Goal: Entertainment & Leisure: Consume media (video, audio)

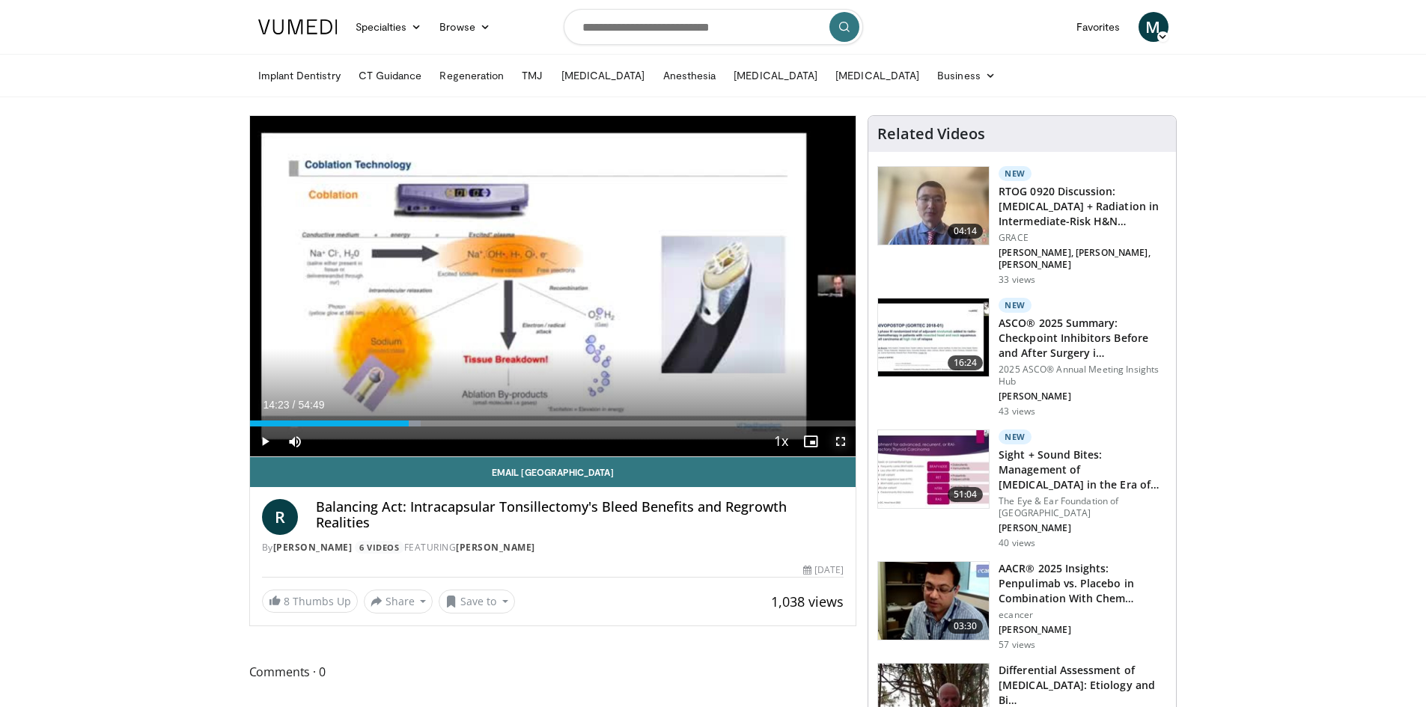
click at [844, 447] on span "Video Player" at bounding box center [841, 442] width 30 height 30
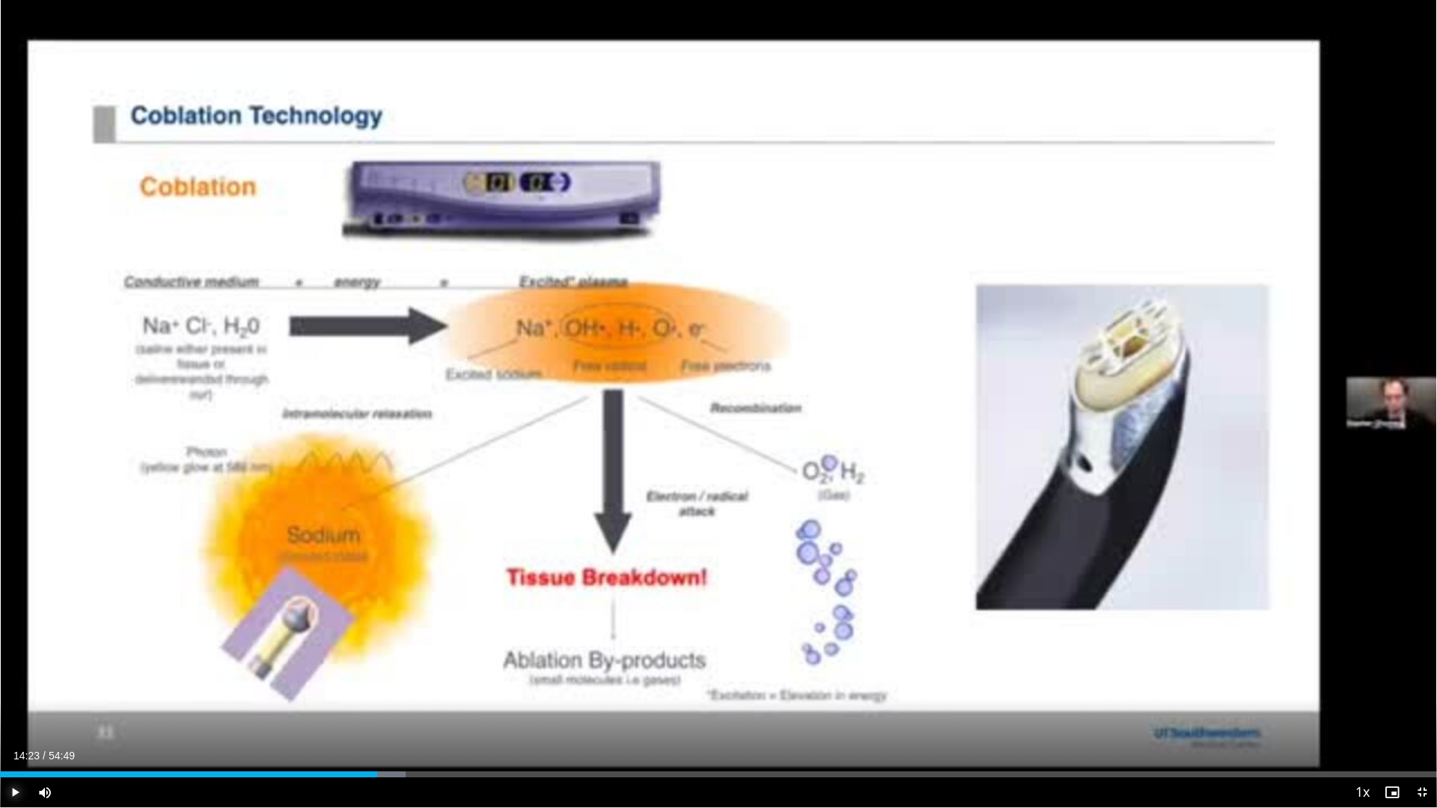
click at [19, 791] on span "Video Player" at bounding box center [15, 793] width 30 height 30
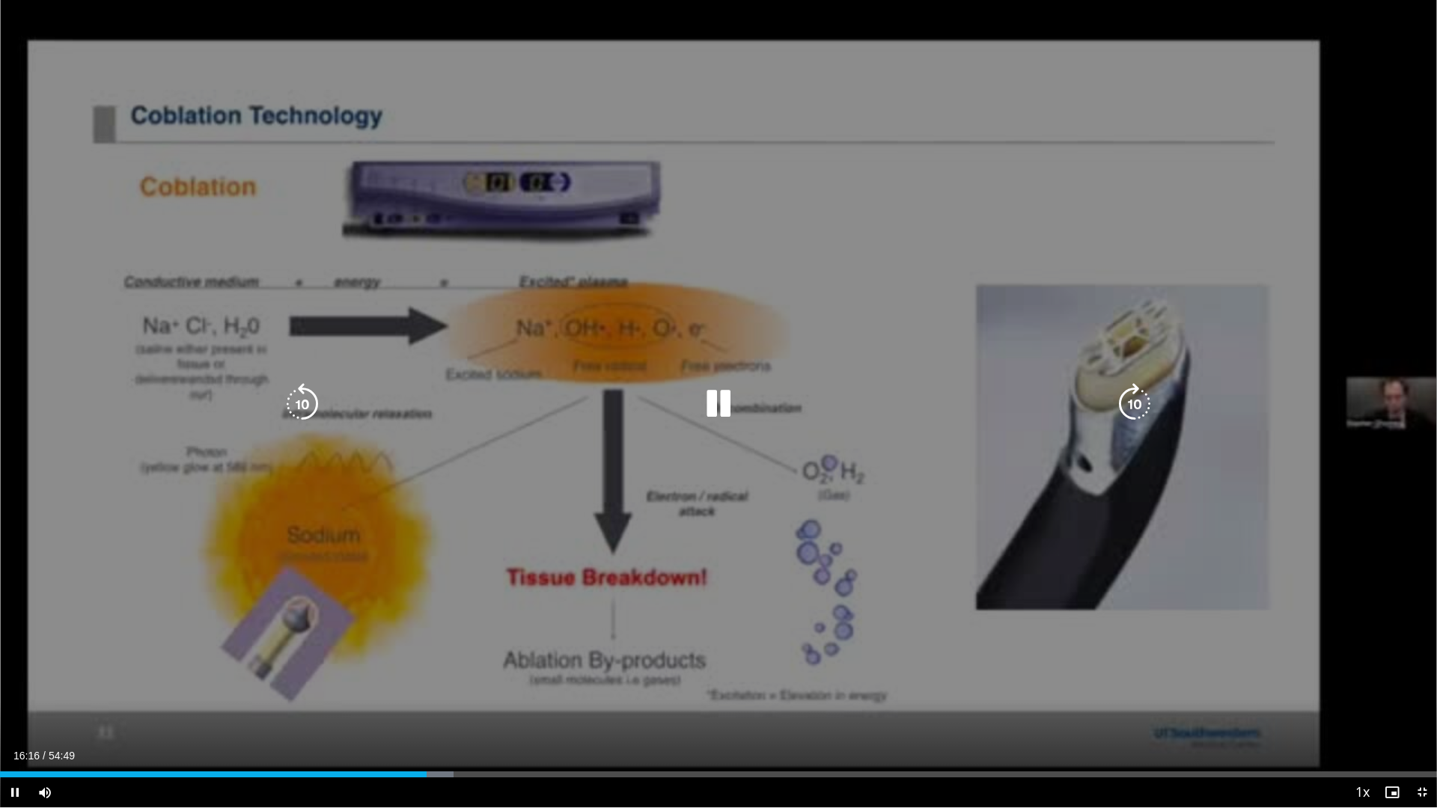
click at [720, 400] on icon "Video Player" at bounding box center [719, 404] width 42 height 42
click at [722, 395] on icon "Video Player" at bounding box center [719, 404] width 42 height 42
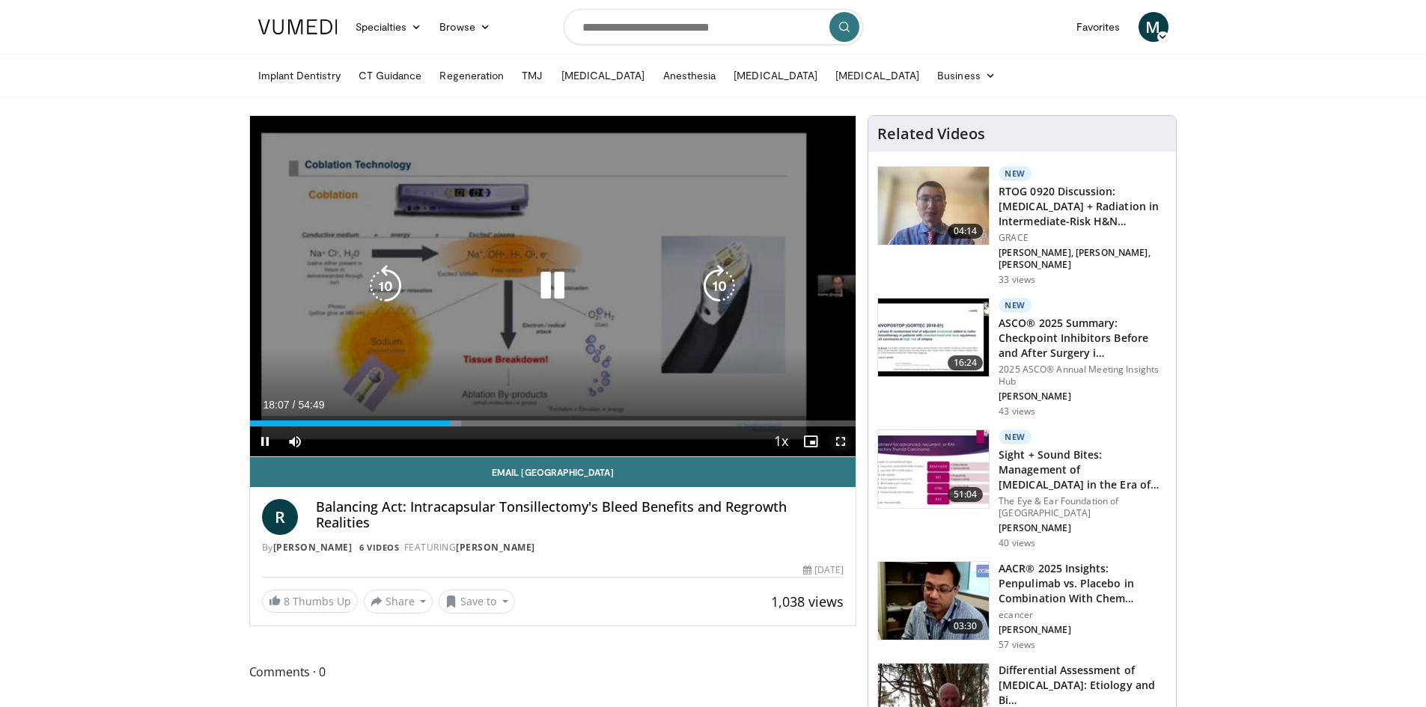
drag, startPoint x: 841, startPoint y: 442, endPoint x: 841, endPoint y: 507, distance: 65.1
click at [841, 442] on span "Video Player" at bounding box center [841, 442] width 30 height 30
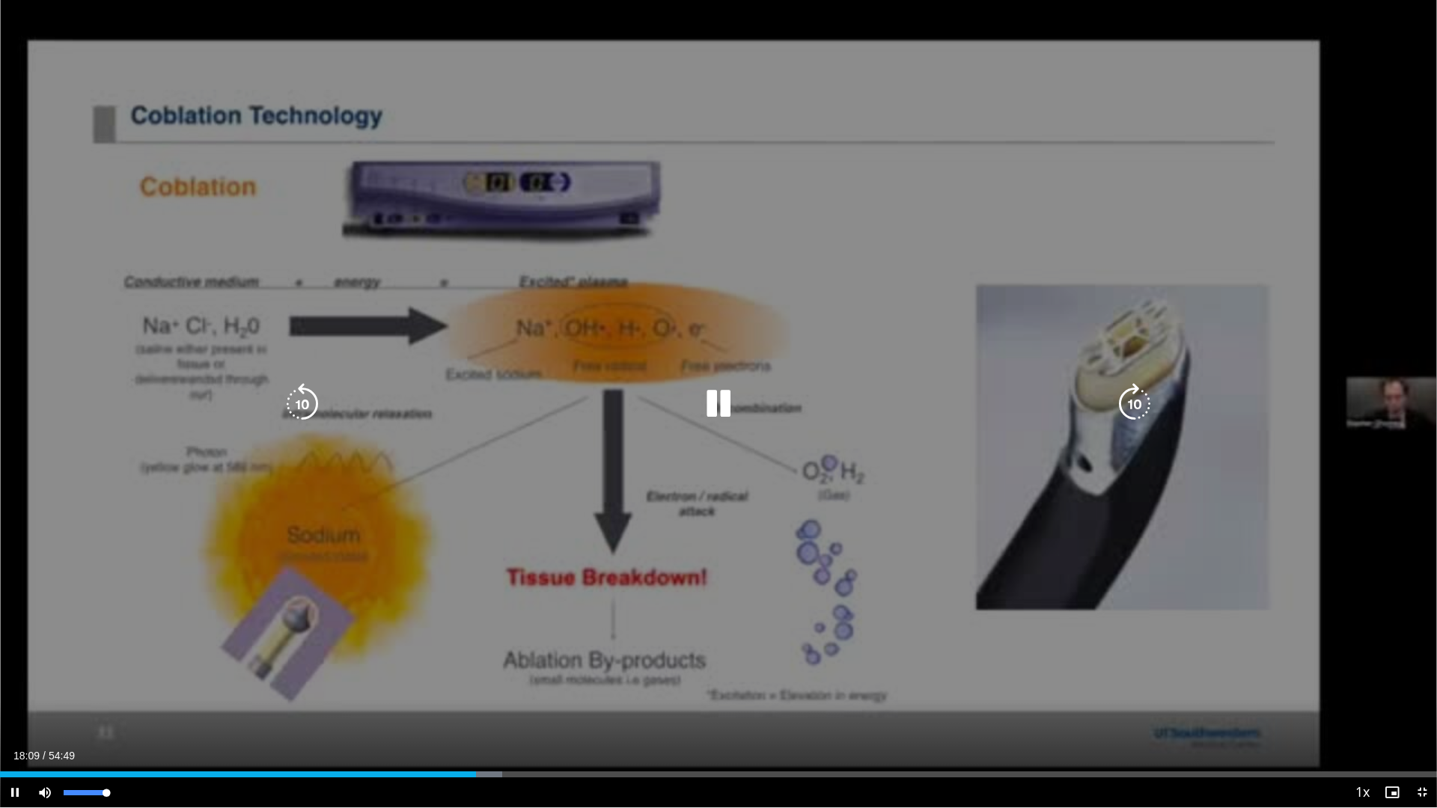
drag, startPoint x: 106, startPoint y: 794, endPoint x: 213, endPoint y: 803, distance: 108.2
click at [213, 803] on div "Current Time 18:09 / Duration 54:49 Pause Skip Backward Skip Forward Mute 100% …" at bounding box center [718, 793] width 1437 height 30
click at [733, 405] on icon "Video Player" at bounding box center [719, 404] width 42 height 42
click at [724, 409] on icon "Video Player" at bounding box center [719, 404] width 42 height 42
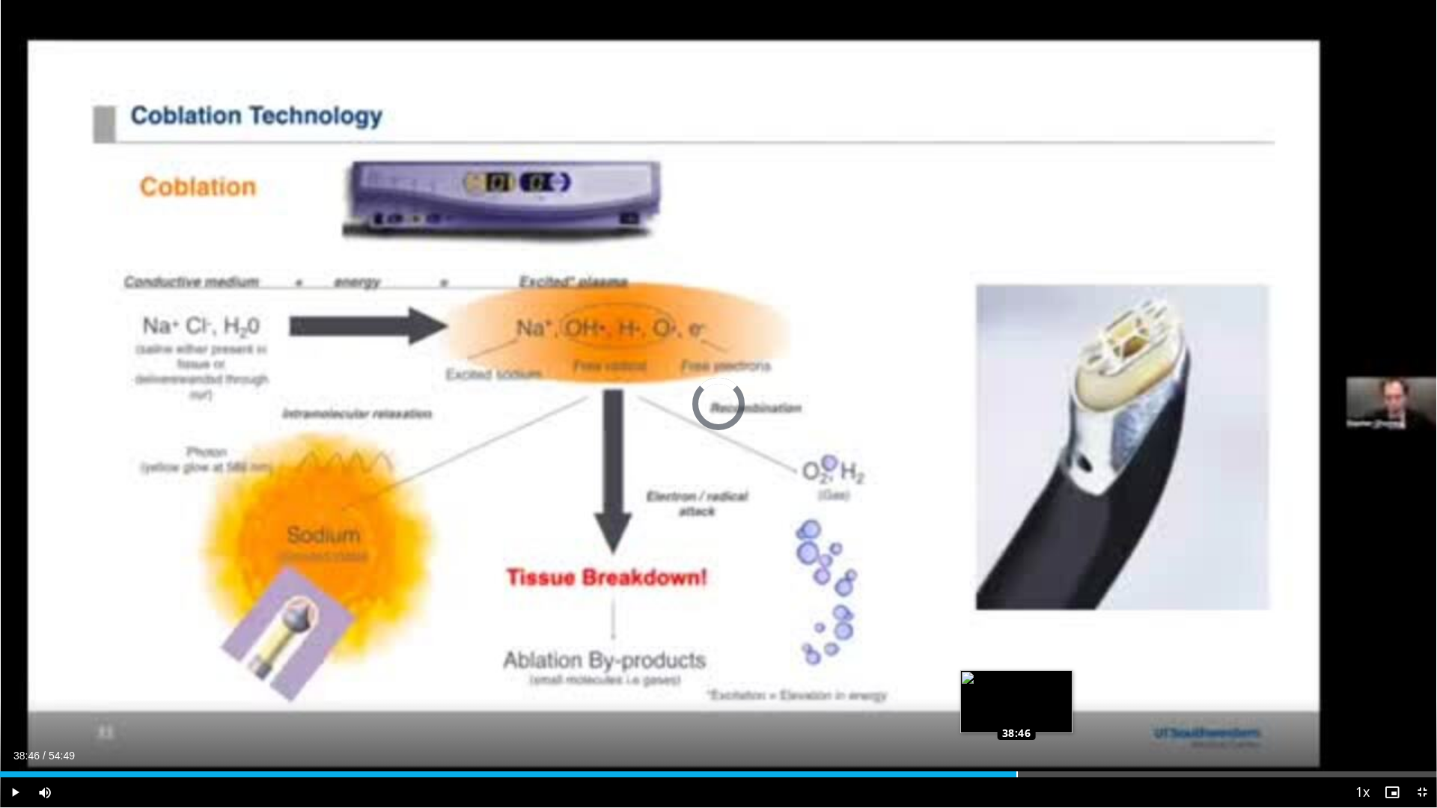
click at [1016, 771] on div "Loaded : 69.01% 38:46 38:46" at bounding box center [718, 770] width 1437 height 14
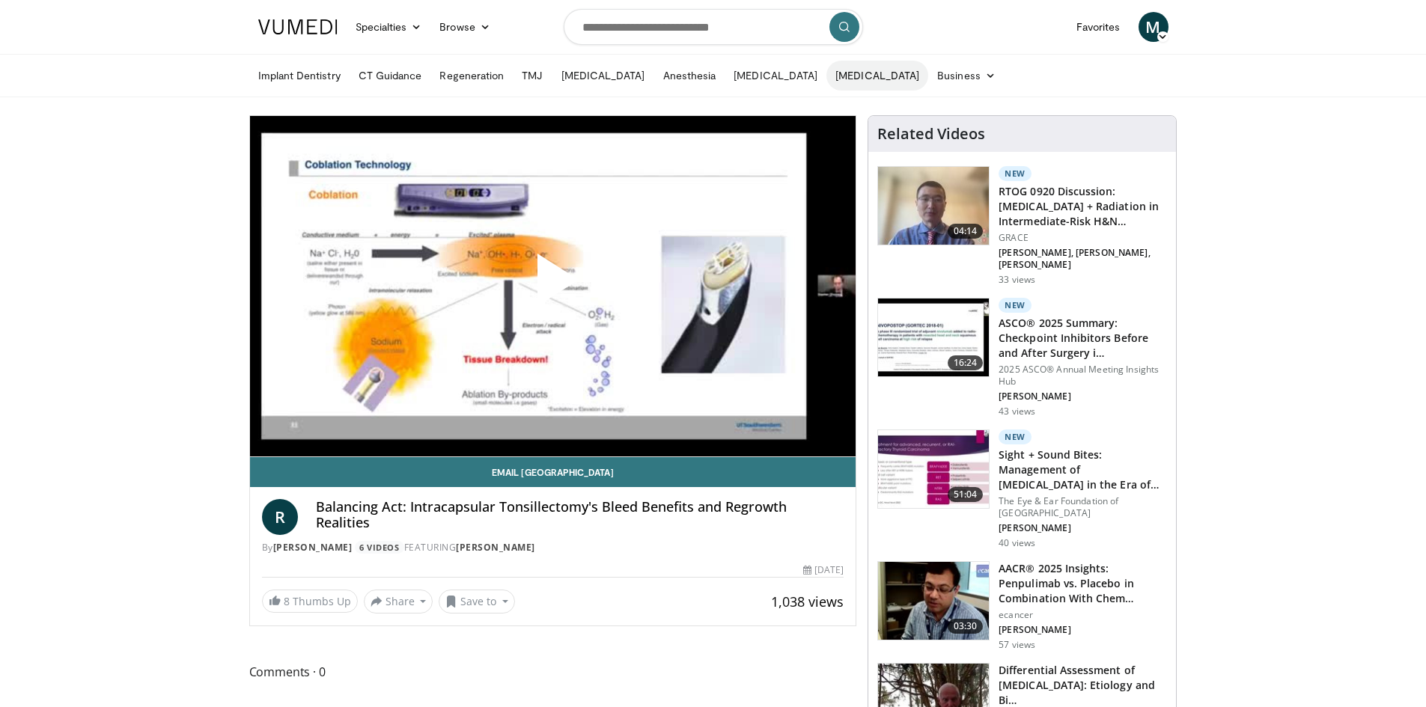
click at [877, 73] on link "[MEDICAL_DATA]" at bounding box center [877, 76] width 102 height 30
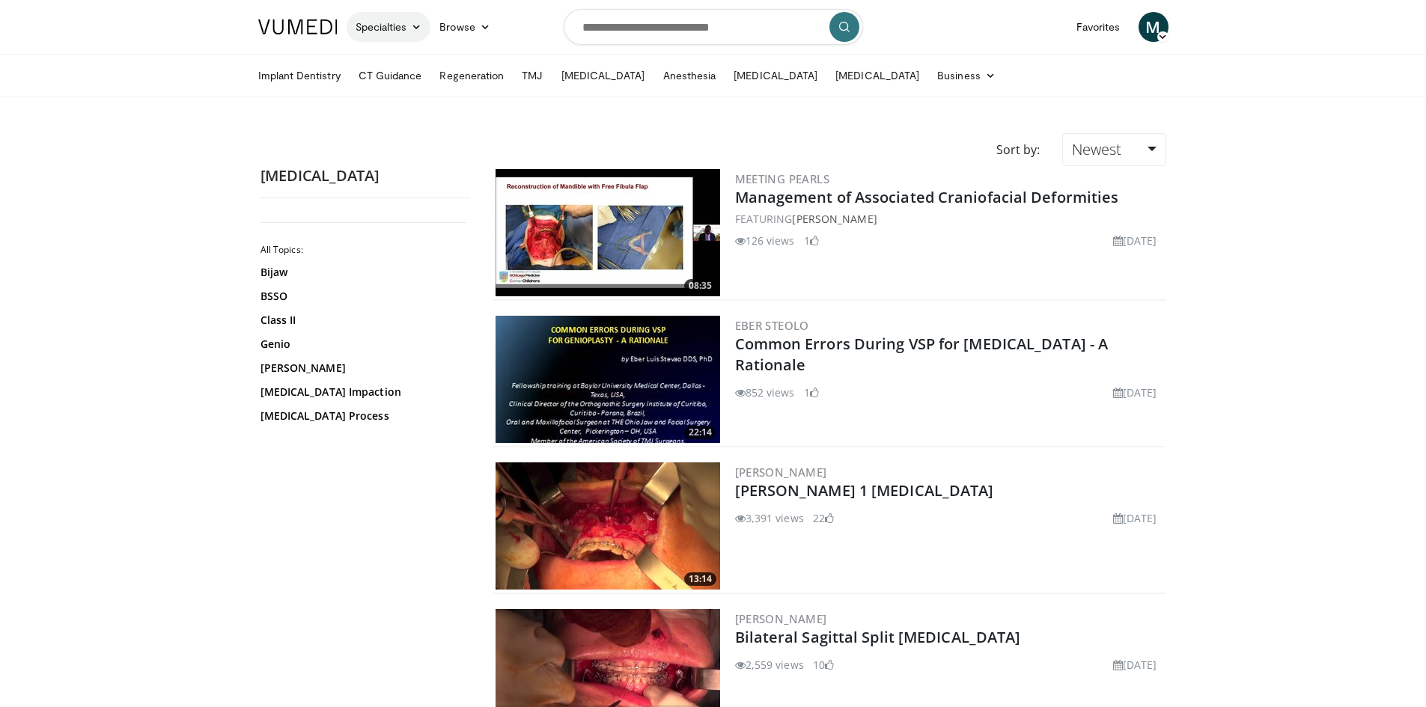
click at [407, 30] on link "Specialties" at bounding box center [389, 27] width 85 height 30
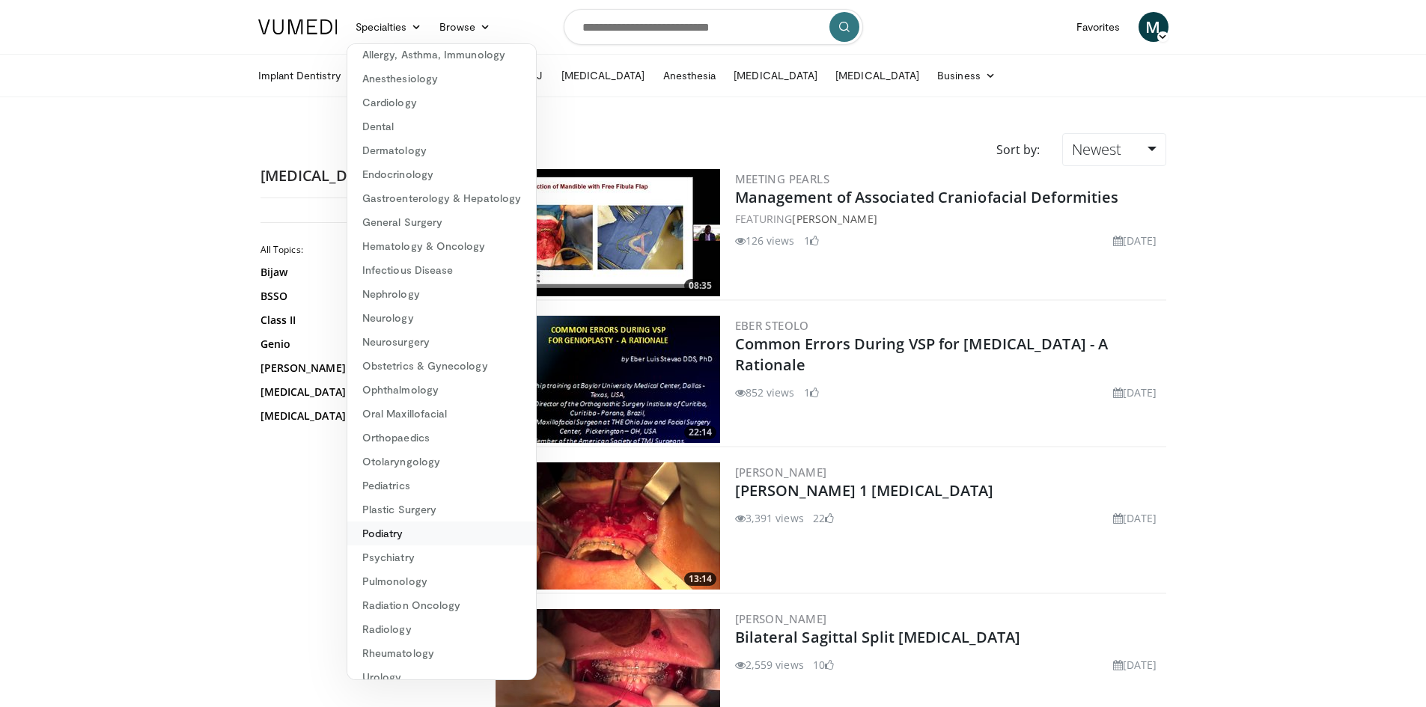
scroll to position [47, 0]
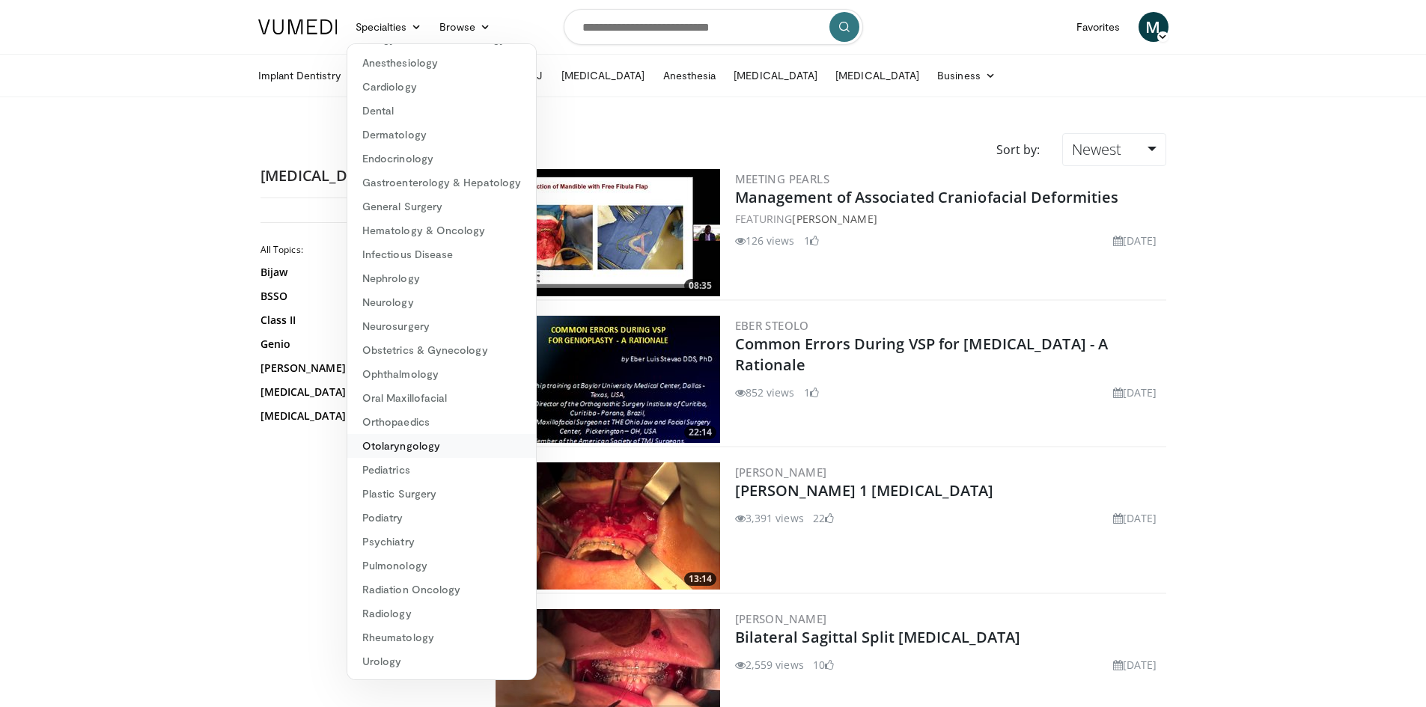
click at [411, 446] on link "Otolaryngology" at bounding box center [441, 446] width 189 height 24
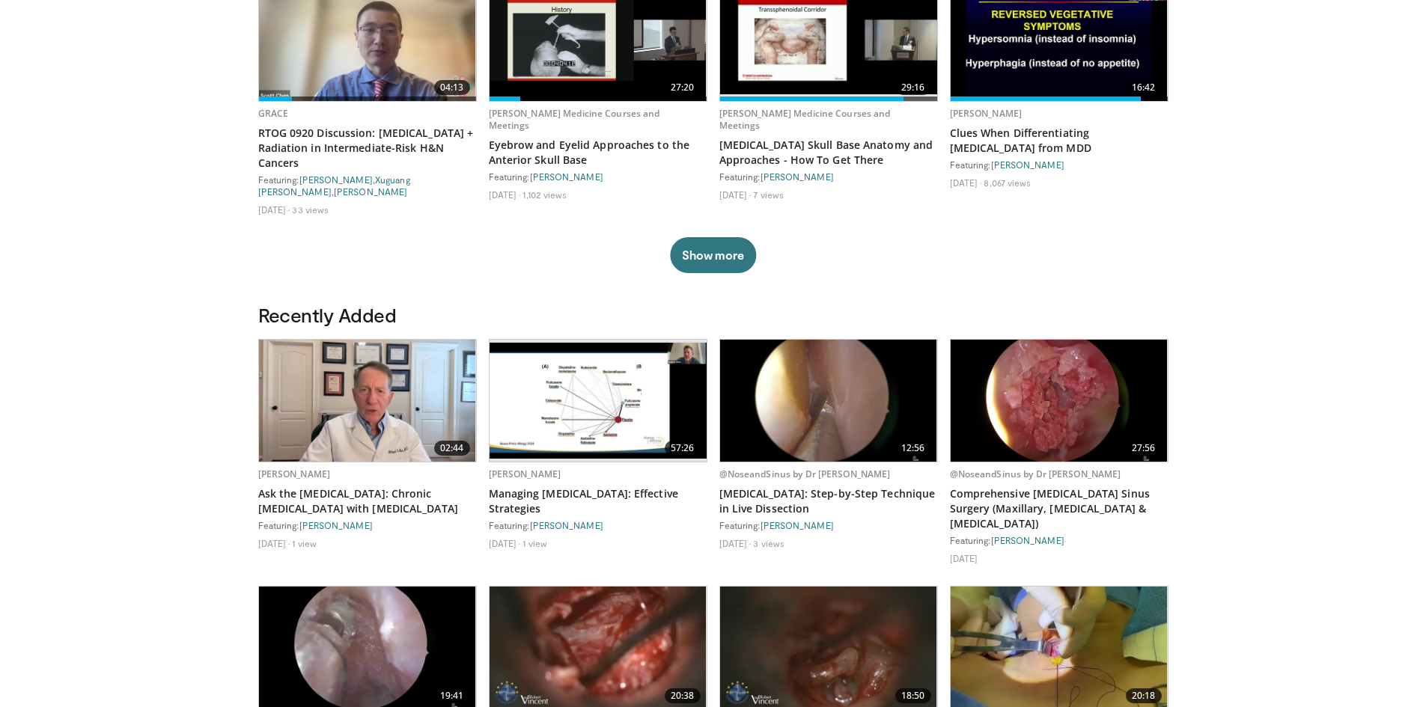
scroll to position [599, 0]
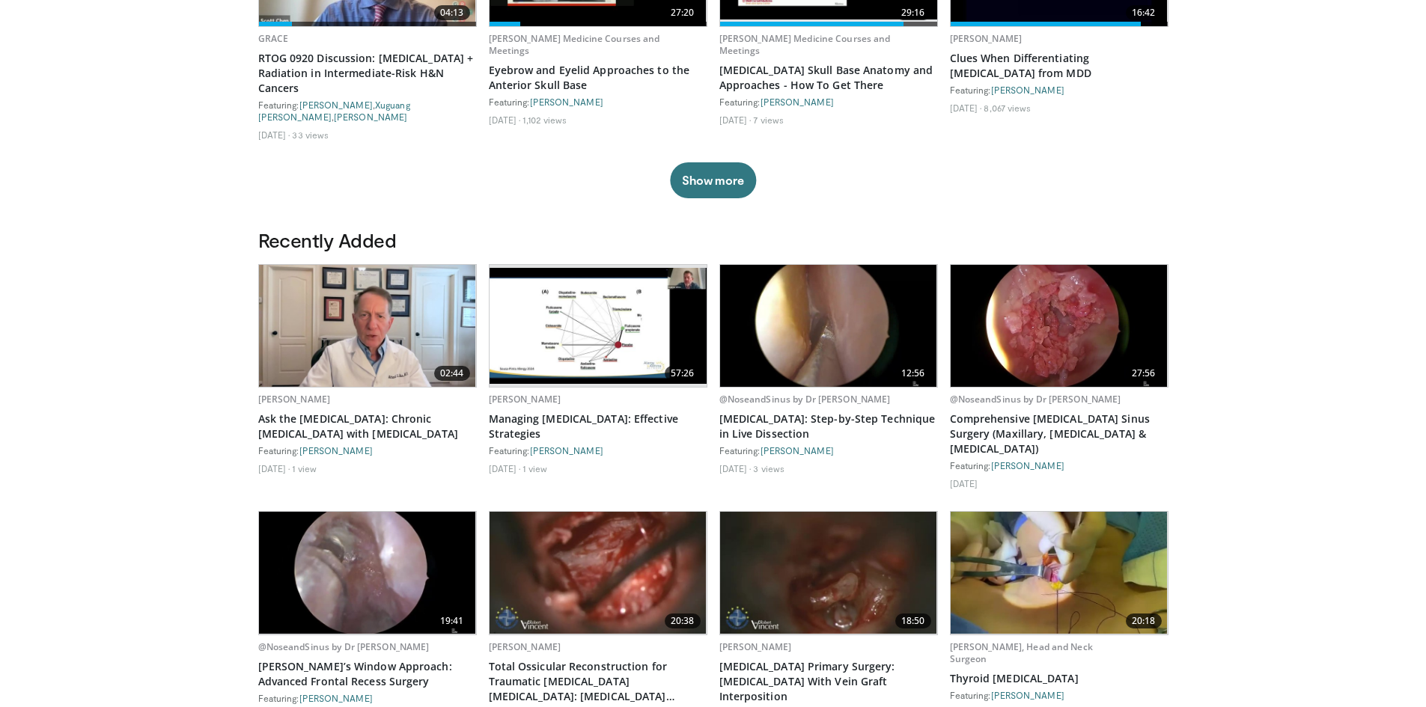
click at [1039, 335] on img at bounding box center [1059, 326] width 217 height 122
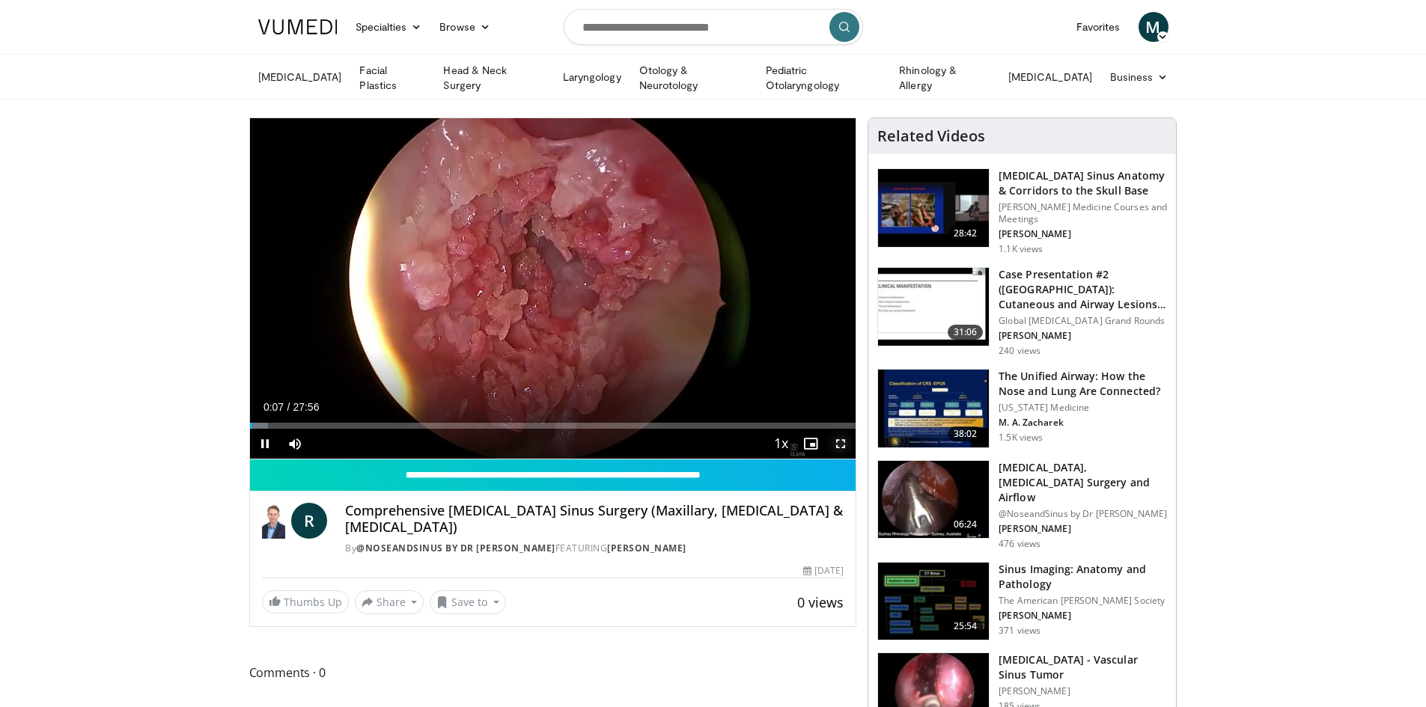
click at [841, 441] on span "Video Player" at bounding box center [841, 444] width 30 height 30
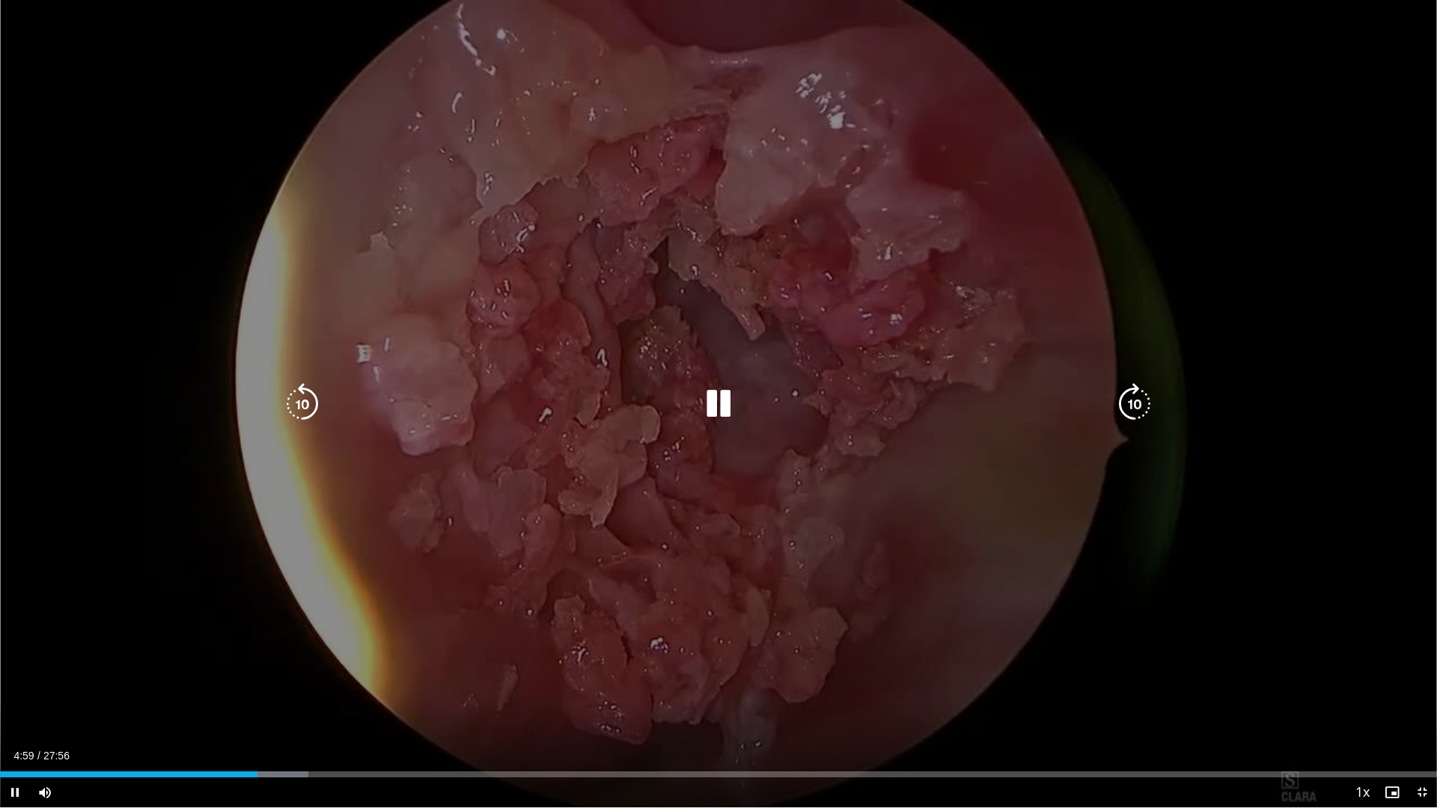
click at [733, 406] on icon "Video Player" at bounding box center [719, 404] width 42 height 42
